Goal: Register for event/course

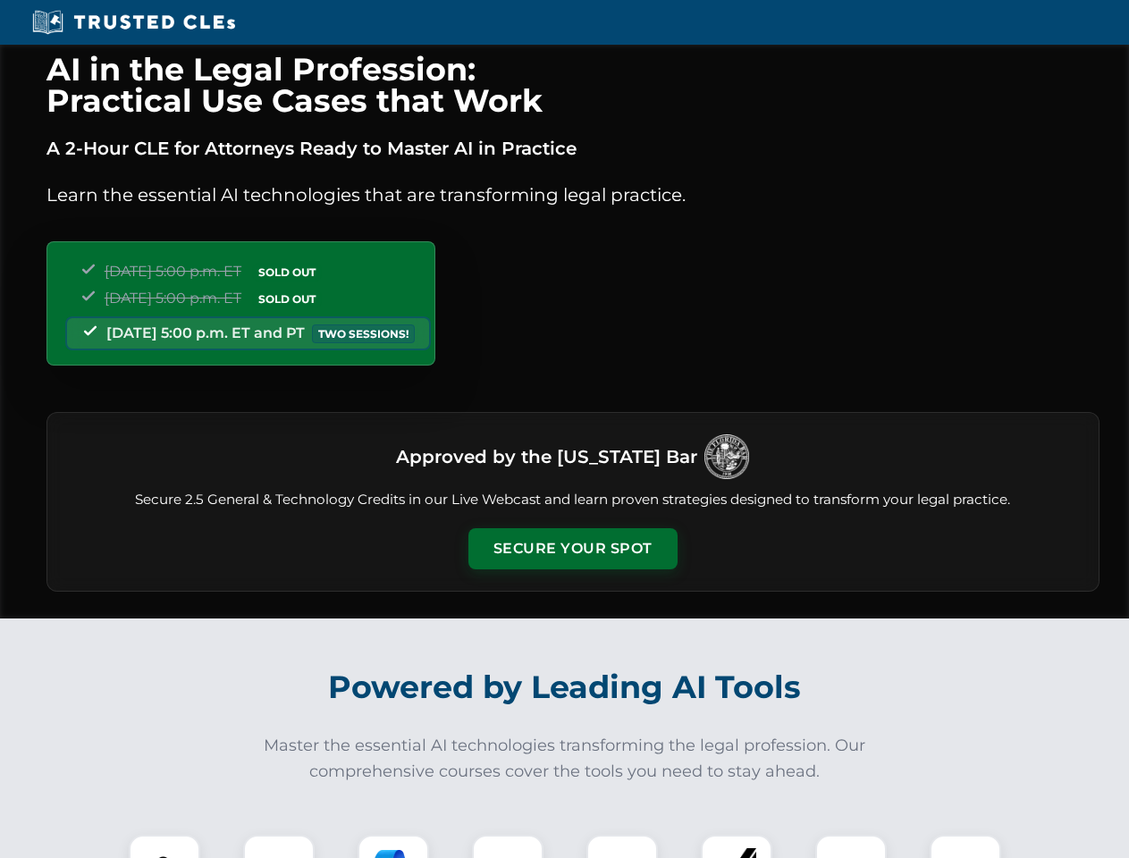
click at [572, 549] on button "Secure Your Spot" at bounding box center [572, 548] width 209 height 41
click at [164, 847] on img at bounding box center [165, 871] width 52 height 52
